Goal: Go to known website: Go to known website

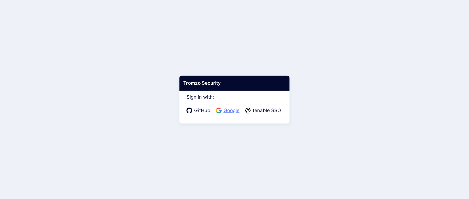
click at [229, 108] on span "Google" at bounding box center [231, 110] width 19 height 7
